Goal: Find specific page/section: Find specific page/section

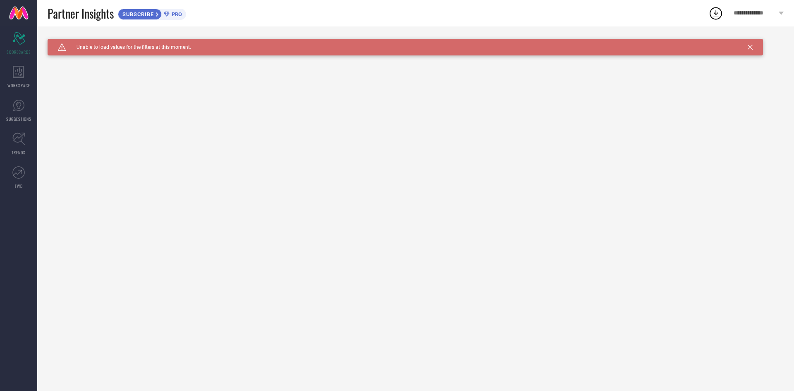
click at [750, 47] on icon at bounding box center [750, 47] width 5 height 5
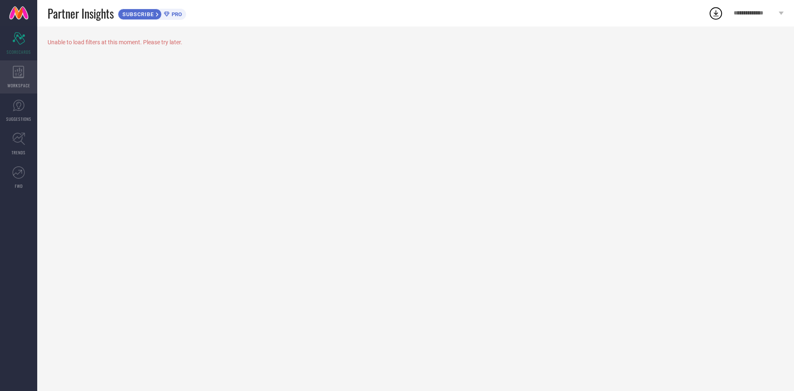
click at [14, 70] on icon at bounding box center [19, 72] width 12 height 12
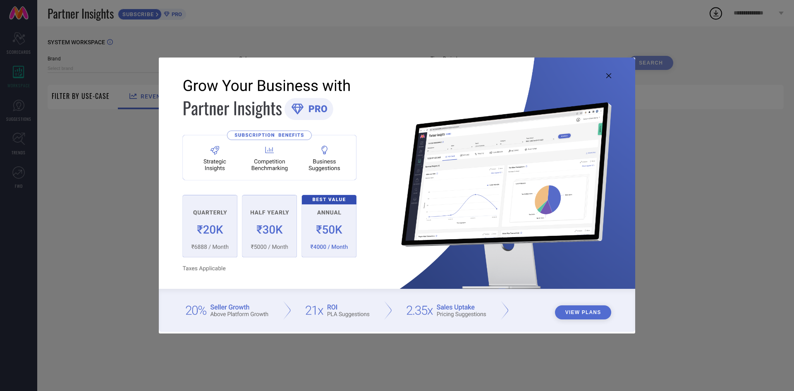
type input "1 STOP FASHION"
type input "All"
